Goal: Navigation & Orientation: Find specific page/section

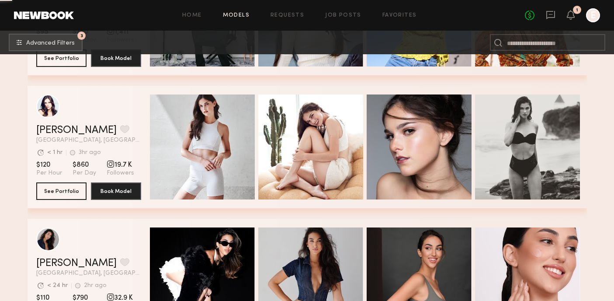
scroll to position [6003, 0]
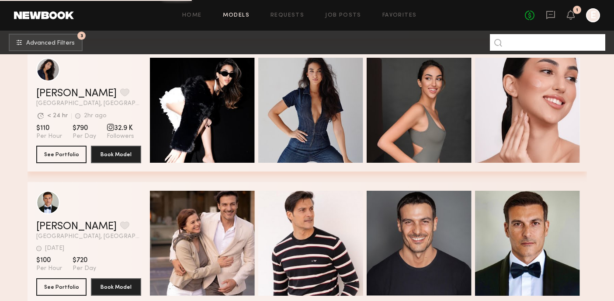
click at [533, 39] on input at bounding box center [547, 42] width 115 height 17
type input "*********"
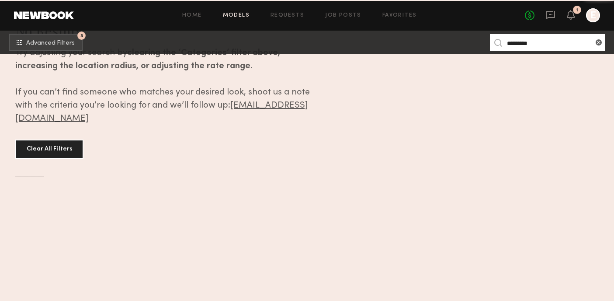
scroll to position [0, 0]
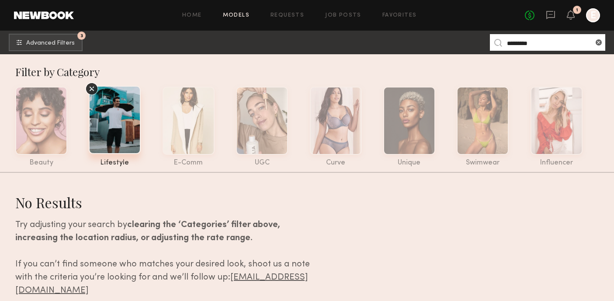
click at [93, 86] on icon at bounding box center [91, 88] width 13 height 13
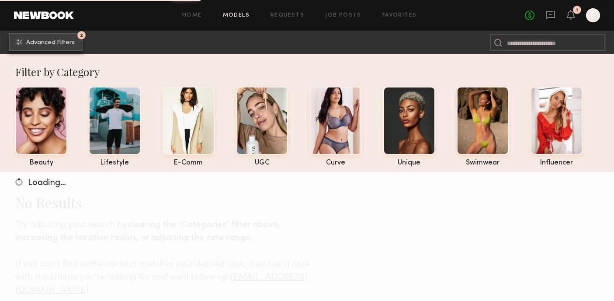
click at [40, 37] on button "2 Advanced Filters" at bounding box center [46, 41] width 74 height 17
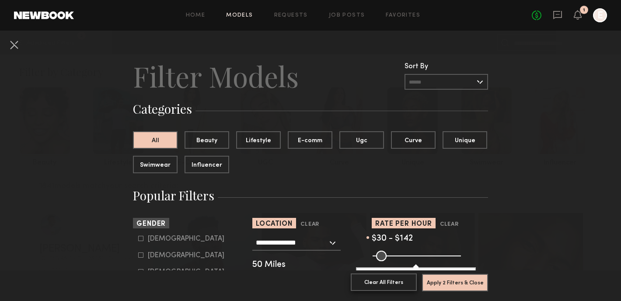
click at [392, 277] on button "Clear All Filters" at bounding box center [384, 281] width 66 height 17
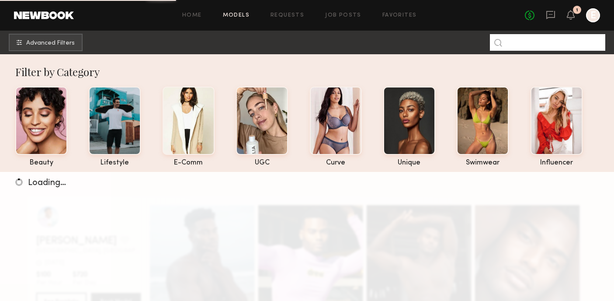
click at [551, 40] on input at bounding box center [547, 42] width 115 height 17
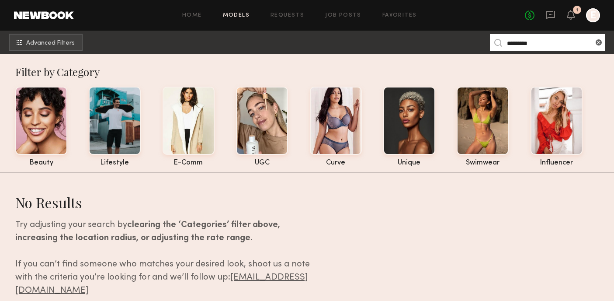
click at [543, 44] on input "*********" at bounding box center [547, 42] width 115 height 17
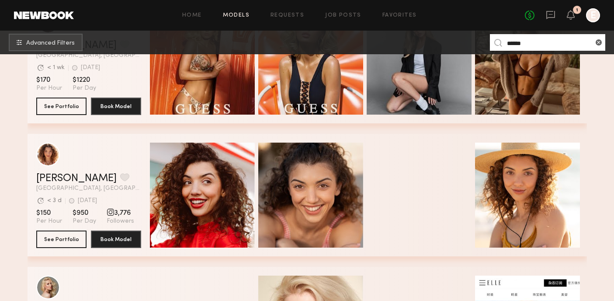
scroll to position [578, 0]
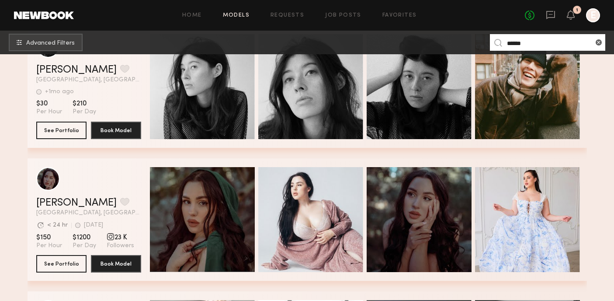
drag, startPoint x: 534, startPoint y: 42, endPoint x: 440, endPoint y: 35, distance: 94.6
click at [463, 40] on nb-browse-subheader "Advanced Filters ******" at bounding box center [307, 43] width 614 height 24
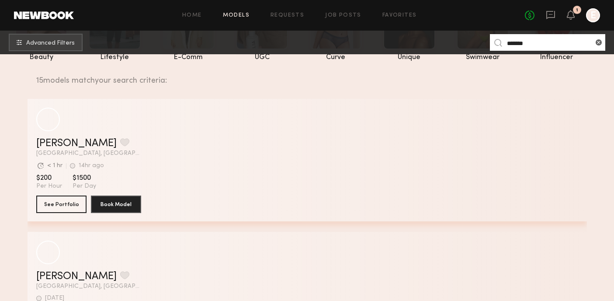
scroll to position [115, 0]
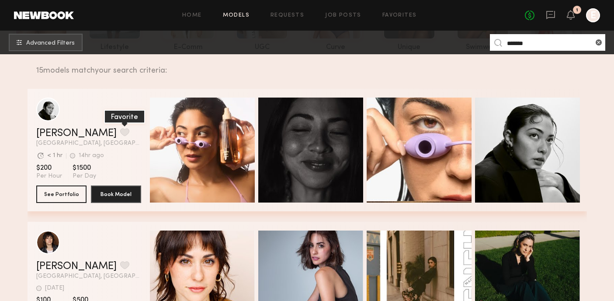
click at [120, 129] on button "grid" at bounding box center [124, 132] width 9 height 8
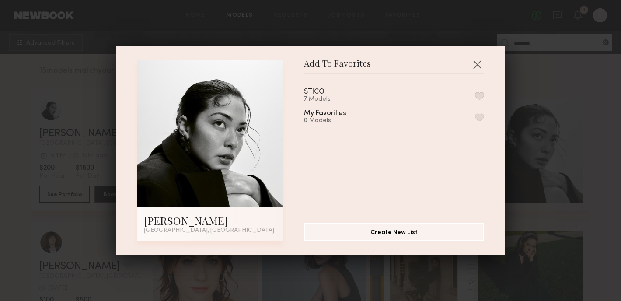
click at [474, 97] on div "STICO 7 Models My Favorites 0 Models" at bounding box center [398, 145] width 189 height 128
click at [475, 97] on button "button" at bounding box center [479, 96] width 9 height 8
click at [473, 65] on button "button" at bounding box center [477, 64] width 14 height 14
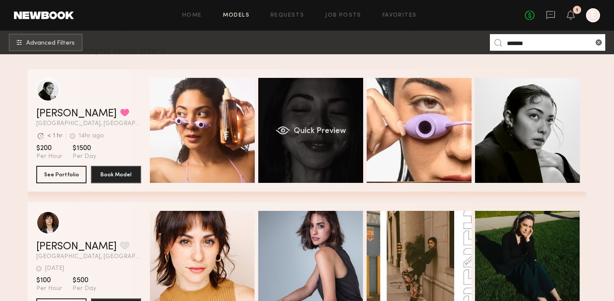
scroll to position [136, 0]
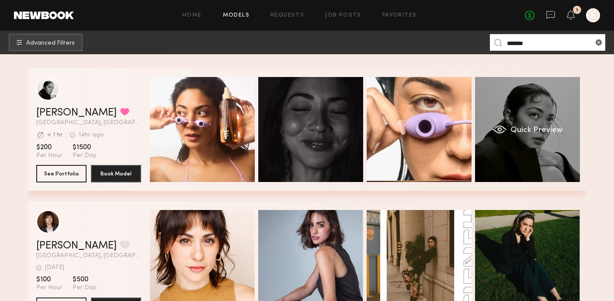
click at [508, 158] on div "Quick Preview" at bounding box center [527, 129] width 105 height 105
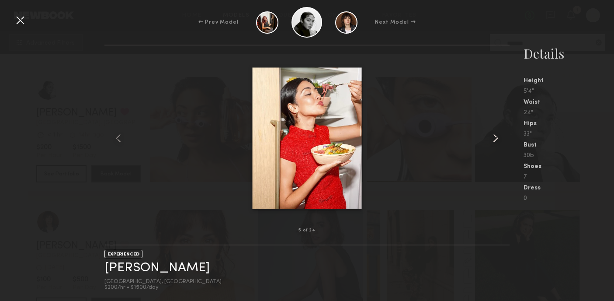
click at [497, 143] on common-icon at bounding box center [496, 138] width 14 height 14
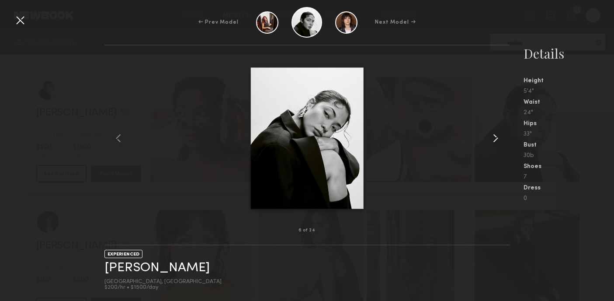
click at [497, 143] on common-icon at bounding box center [496, 138] width 14 height 14
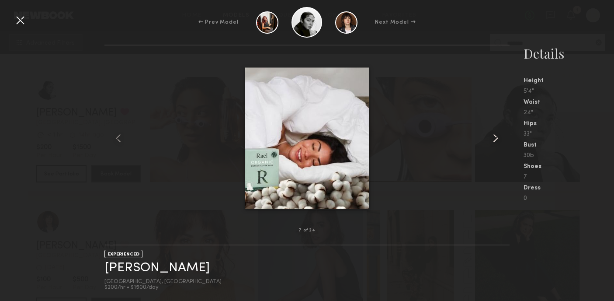
click at [497, 143] on common-icon at bounding box center [496, 138] width 14 height 14
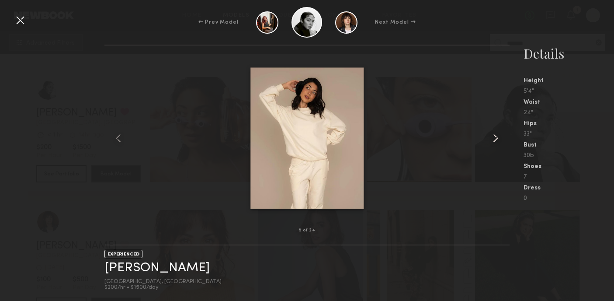
click at [497, 143] on common-icon at bounding box center [496, 138] width 14 height 14
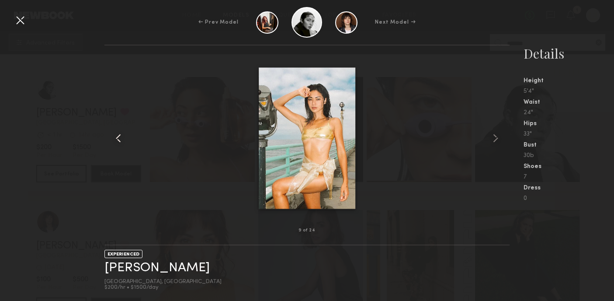
click at [112, 145] on div at bounding box center [112, 137] width 16 height 157
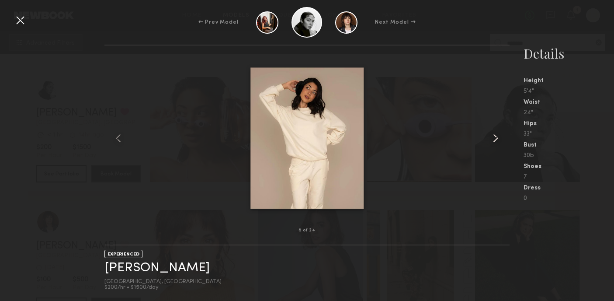
click at [496, 139] on common-icon at bounding box center [496, 138] width 14 height 14
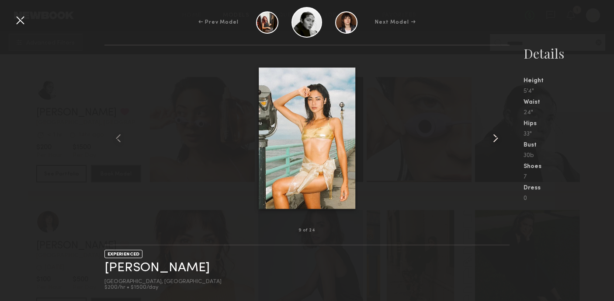
click at [496, 139] on common-icon at bounding box center [496, 138] width 14 height 14
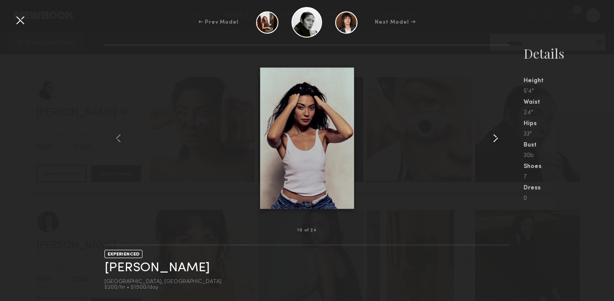
click at [496, 139] on common-icon at bounding box center [496, 138] width 14 height 14
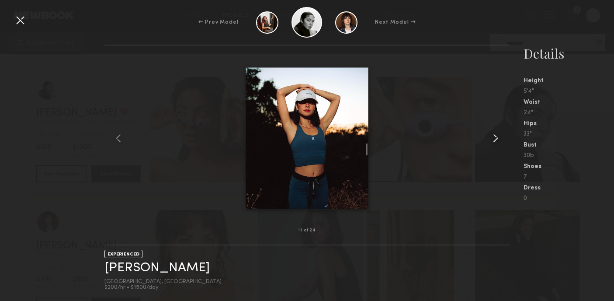
click at [496, 139] on common-icon at bounding box center [496, 138] width 14 height 14
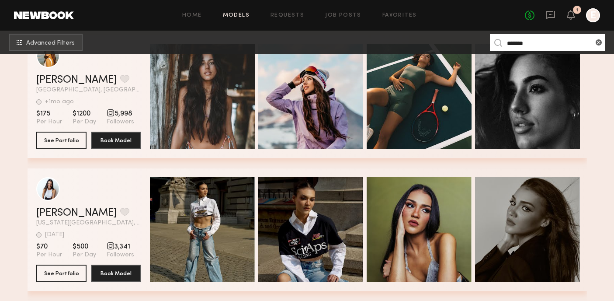
scroll to position [1330, 0]
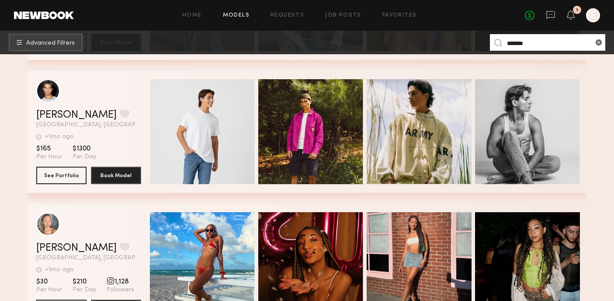
drag, startPoint x: 553, startPoint y: 47, endPoint x: 369, endPoint y: 27, distance: 185.6
click at [372, 28] on common-header "Home Models Requests Job Posts Favorites Sign Out No fees up to $5,000 1 E Adva…" at bounding box center [307, 27] width 614 height 54
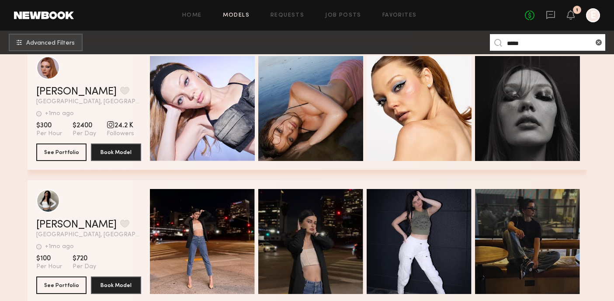
scroll to position [267, 0]
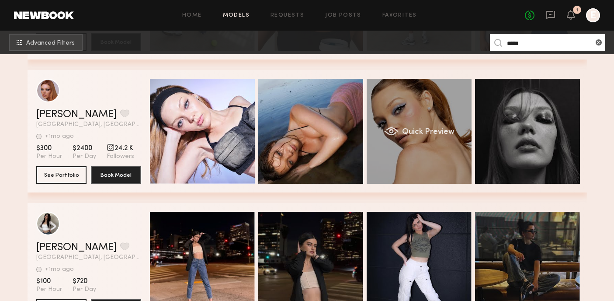
type input "*****"
click at [379, 133] on div "Quick Preview" at bounding box center [419, 131] width 105 height 105
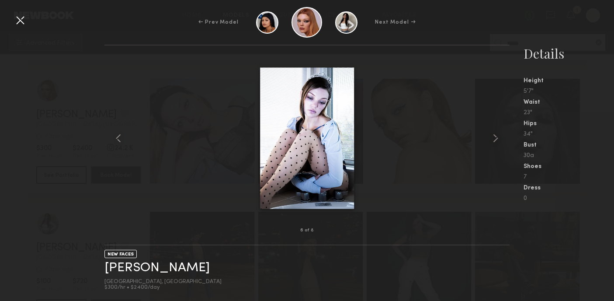
click at [416, 233] on div "6 of 8" at bounding box center [306, 230] width 405 height 28
click at [18, 21] on div at bounding box center [20, 20] width 14 height 14
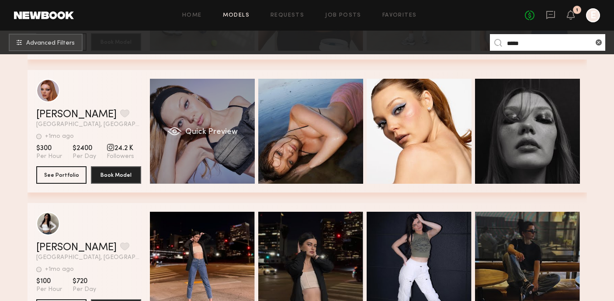
click at [198, 124] on div "Quick Preview" at bounding box center [202, 131] width 105 height 105
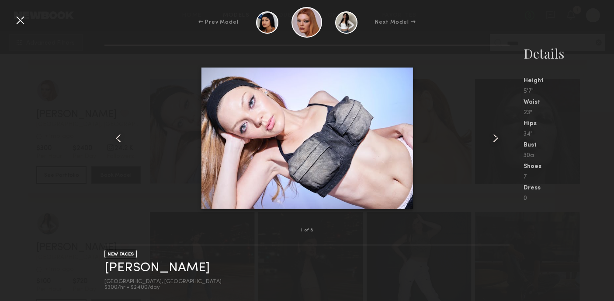
click at [19, 22] on div at bounding box center [20, 20] width 14 height 14
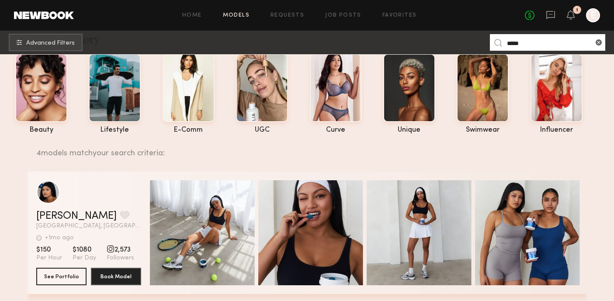
scroll to position [0, 0]
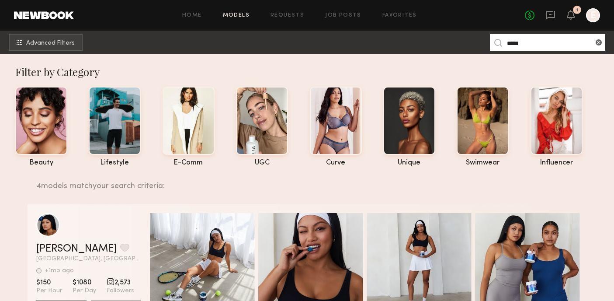
click at [594, 14] on div at bounding box center [593, 15] width 14 height 14
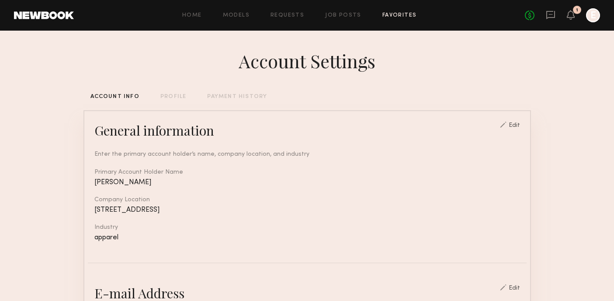
click at [401, 17] on link "Favorites" at bounding box center [400, 16] width 35 height 6
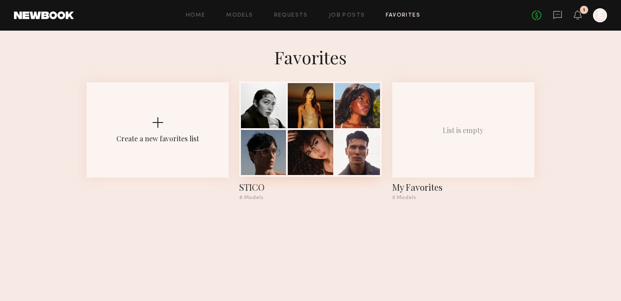
click at [299, 166] on div at bounding box center [310, 152] width 45 height 45
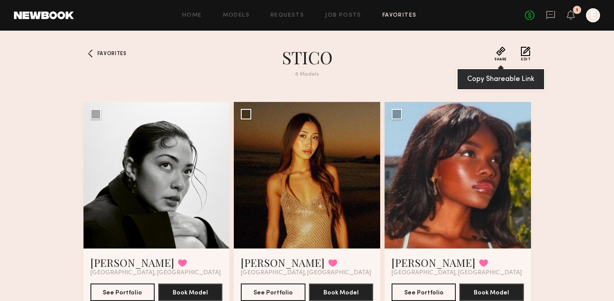
click at [501, 53] on button "Share" at bounding box center [500, 53] width 13 height 15
click at [499, 56] on button "Share" at bounding box center [500, 53] width 13 height 15
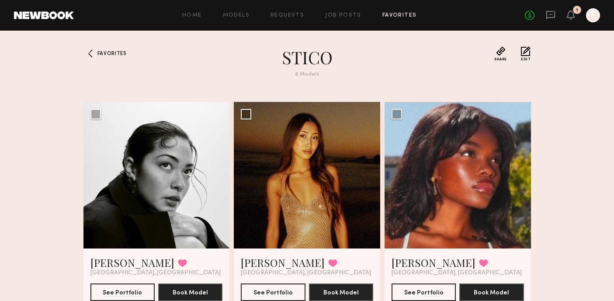
click at [332, 17] on link "Job Posts" at bounding box center [343, 16] width 36 height 6
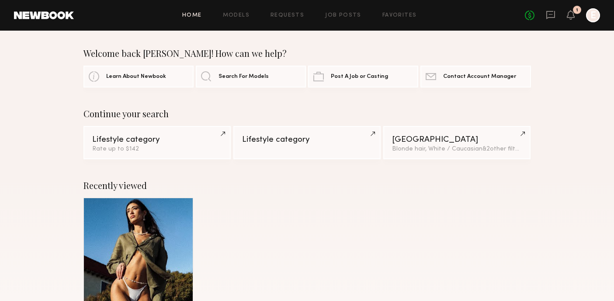
click at [556, 14] on div "No fees up to $5,000 1 E" at bounding box center [562, 15] width 75 height 14
click at [553, 14] on icon at bounding box center [551, 15] width 10 height 10
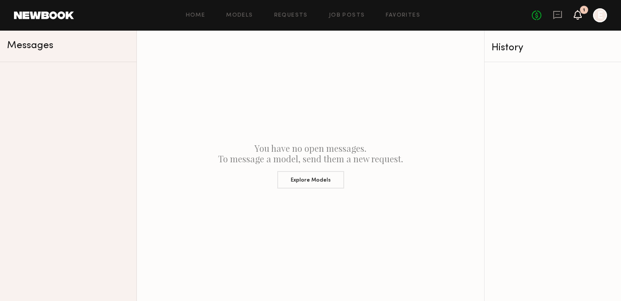
click at [576, 15] on icon at bounding box center [577, 14] width 7 height 6
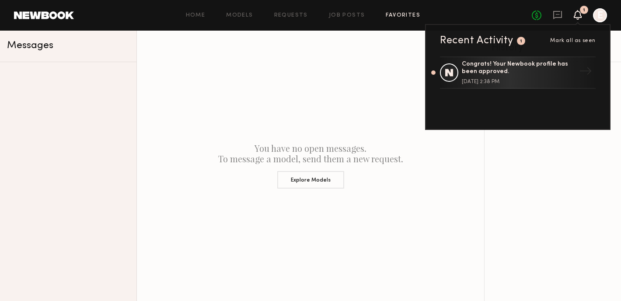
click at [395, 14] on link "Favorites" at bounding box center [403, 16] width 35 height 6
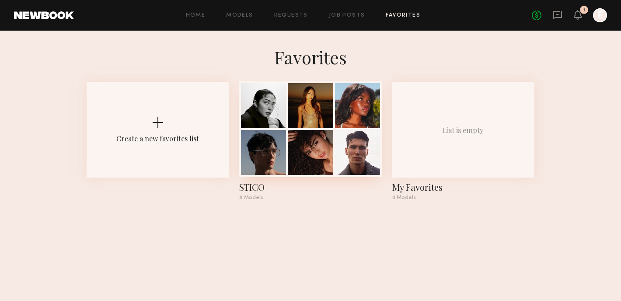
click at [334, 111] on div at bounding box center [310, 128] width 142 height 95
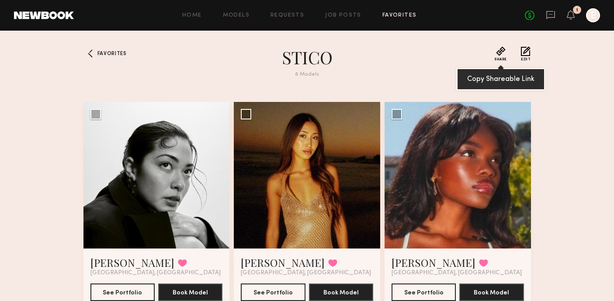
click at [501, 56] on button "Share" at bounding box center [500, 53] width 13 height 15
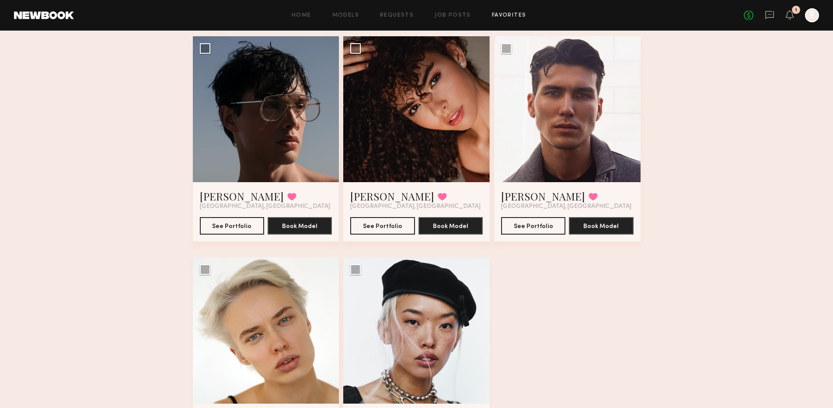
scroll to position [372, 0]
